Goal: Transaction & Acquisition: Purchase product/service

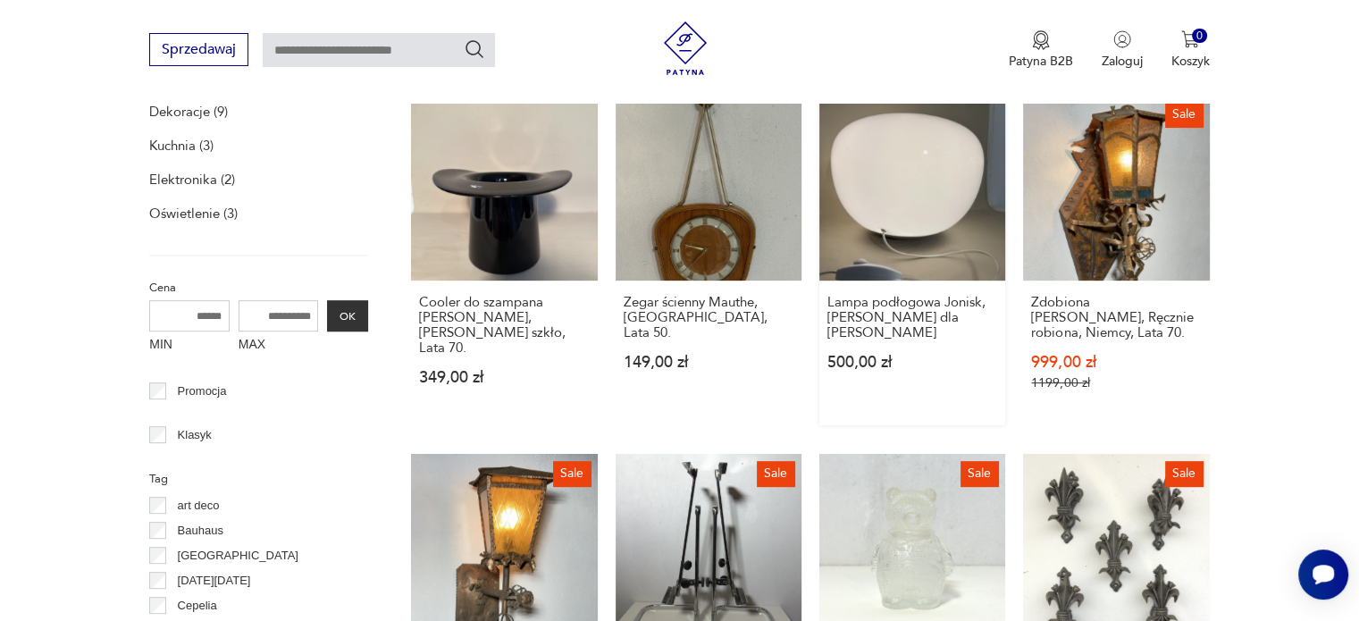
scroll to position [458, 0]
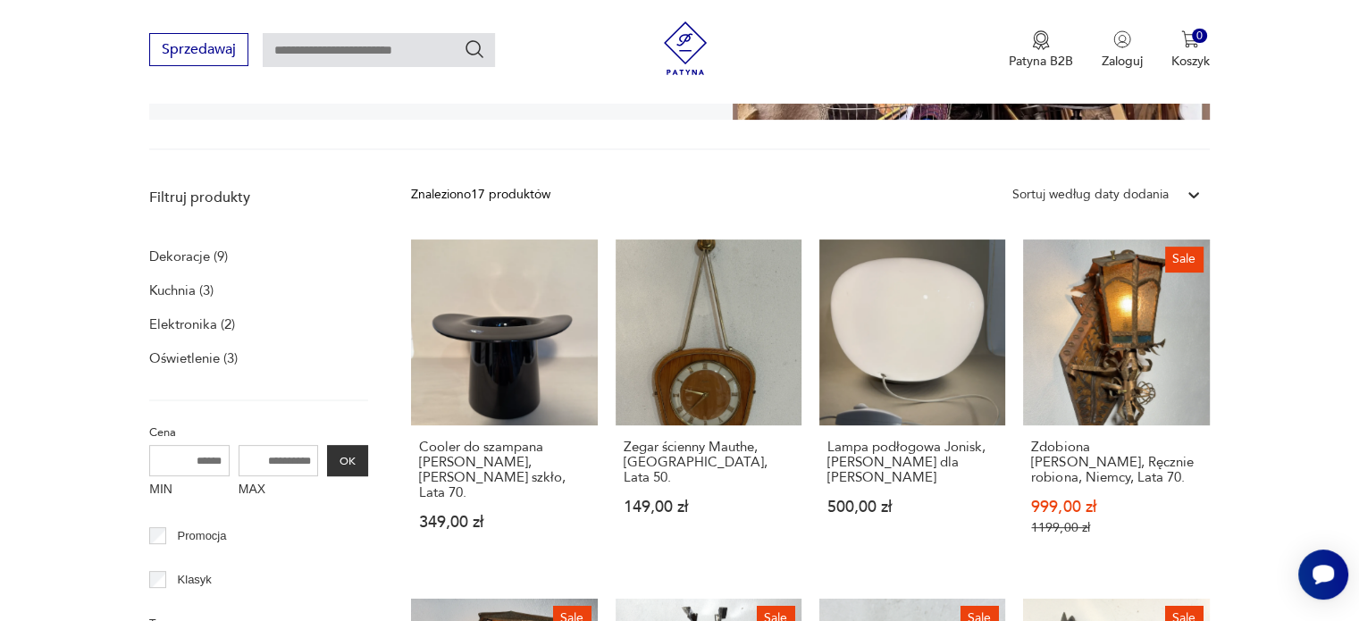
drag, startPoint x: 901, startPoint y: 299, endPoint x: 827, endPoint y: 224, distance: 105.5
click at [859, 281] on link "Lampa podłogowa Jonisk, Carl Öjerstam dla Ikea 500,00 zł" at bounding box center [912, 404] width 186 height 331
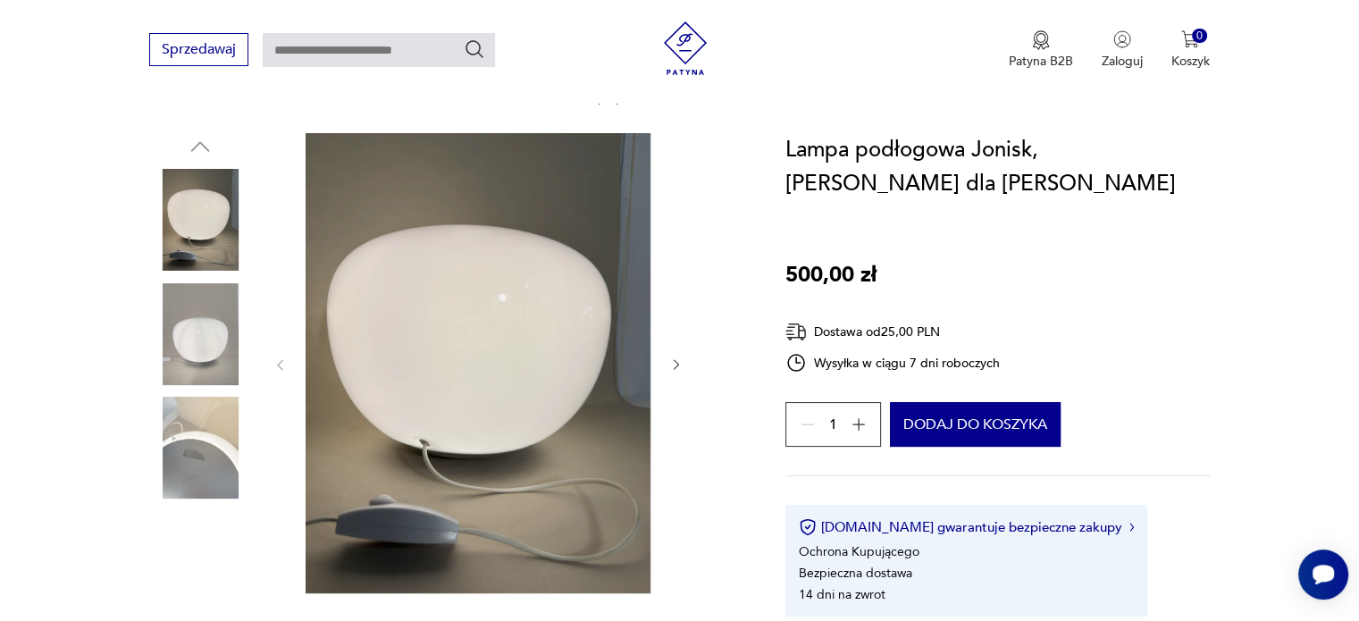
scroll to position [89, 0]
